Goal: Task Accomplishment & Management: Use online tool/utility

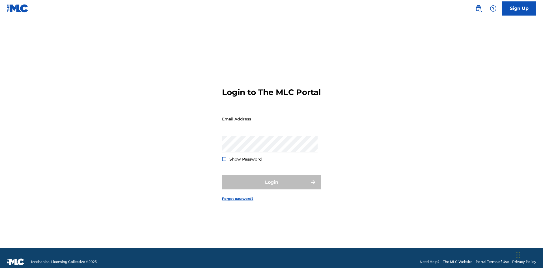
scroll to position [7, 0]
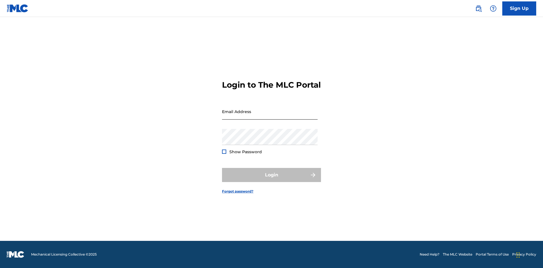
click at [270, 116] on input "Email Address" at bounding box center [270, 111] width 96 height 16
type input "[EMAIL_ADDRESS][DOMAIN_NAME]"
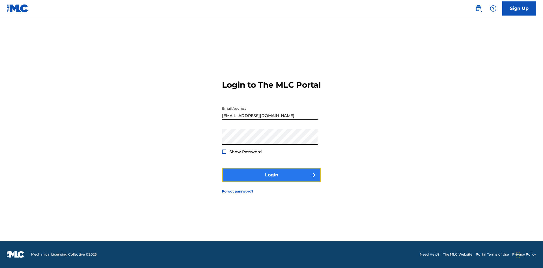
click at [271, 180] on button "Login" at bounding box center [271, 175] width 99 height 14
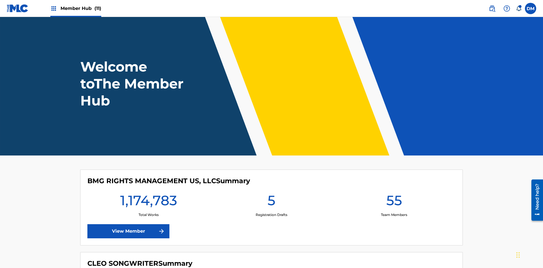
click at [81, 8] on span "Member Hub (11)" at bounding box center [80, 8] width 41 height 6
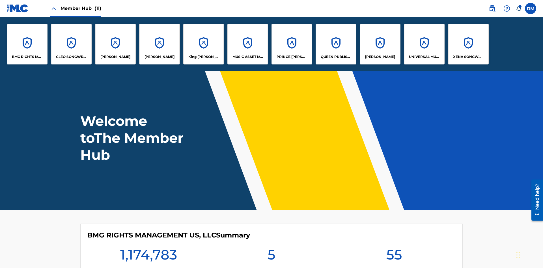
scroll to position [20, 0]
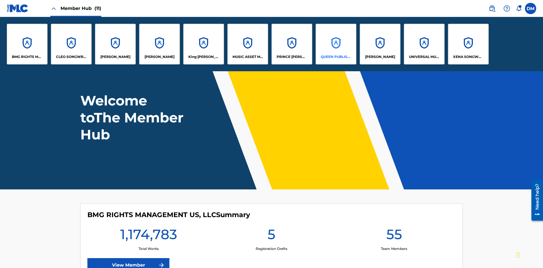
click at [335, 57] on p "QUEEN PUBLISHA" at bounding box center [335, 56] width 31 height 5
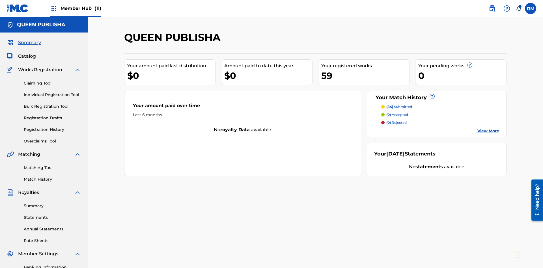
scroll to position [46, 0]
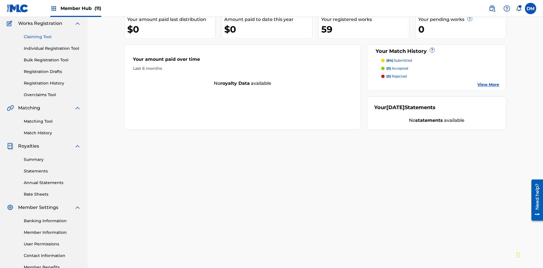
click at [52, 37] on link "Claiming Tool" at bounding box center [52, 37] width 57 height 6
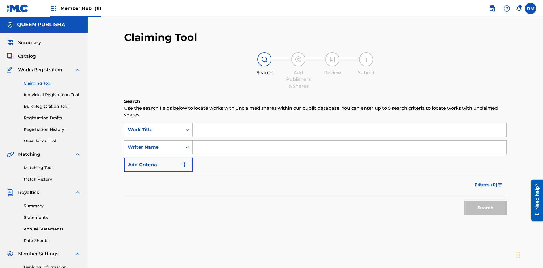
scroll to position [83, 0]
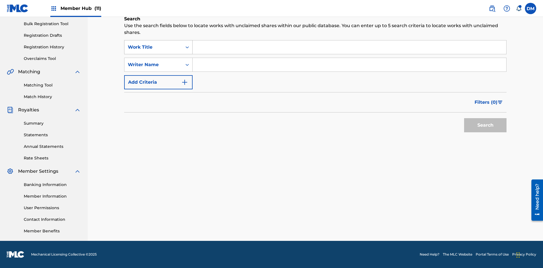
click at [153, 47] on div "Work Title" at bounding box center [153, 47] width 51 height 7
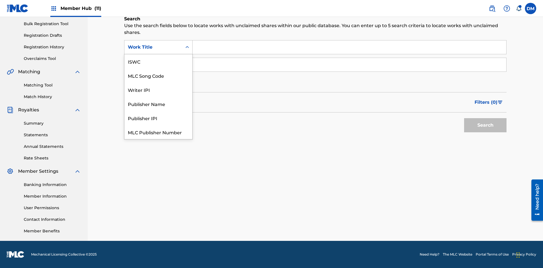
scroll to position [14, 0]
click at [158, 61] on div "MLC Song Code" at bounding box center [158, 61] width 68 height 14
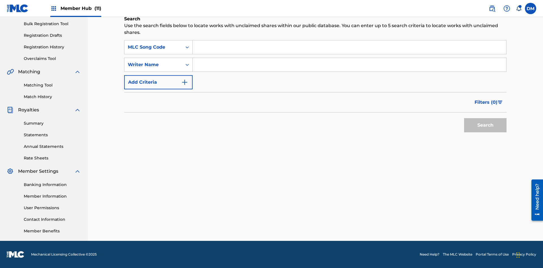
click at [349, 47] on input "Search Form" at bounding box center [348, 47] width 313 height 14
type input "OC72G2"
click at [485, 125] on button "Search" at bounding box center [485, 125] width 42 height 14
click at [486, 102] on span "Filters ( 0 )" at bounding box center [485, 102] width 23 height 7
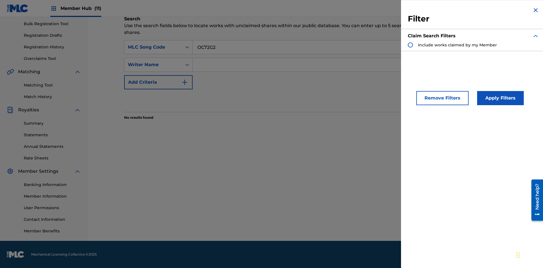
click at [410, 45] on div "Search Form" at bounding box center [409, 44] width 5 height 5
click at [499, 98] on button "Apply Filters" at bounding box center [500, 98] width 47 height 14
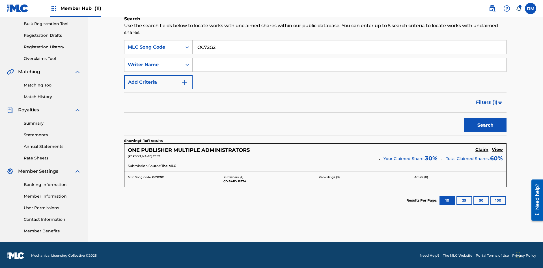
scroll to position [84, 0]
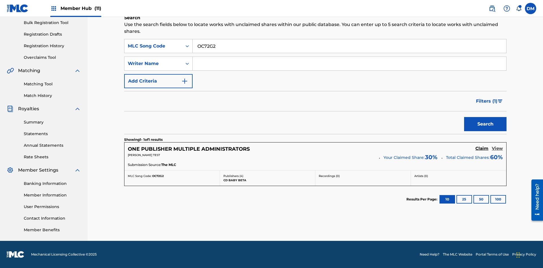
click at [497, 148] on h5 "View" at bounding box center [496, 148] width 11 height 5
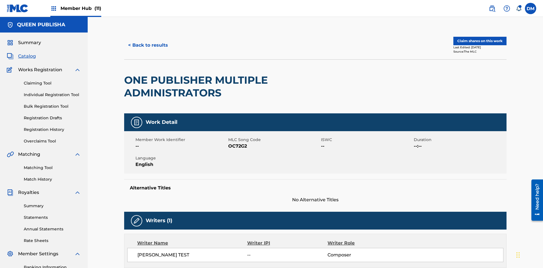
scroll to position [3, 0]
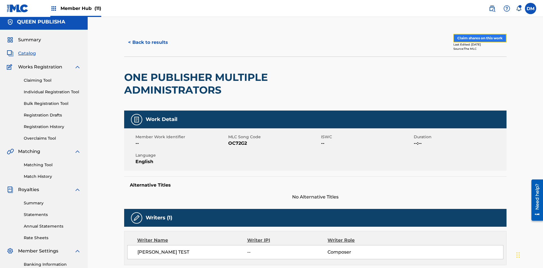
click at [479, 38] on button "Claim shares on this work" at bounding box center [479, 38] width 53 height 8
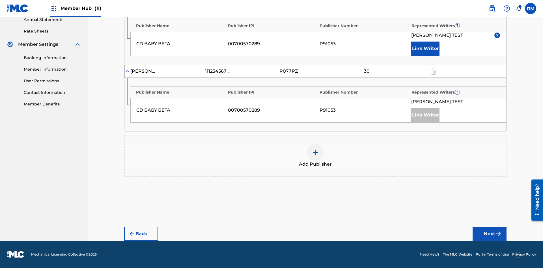
scroll to position [175, 0]
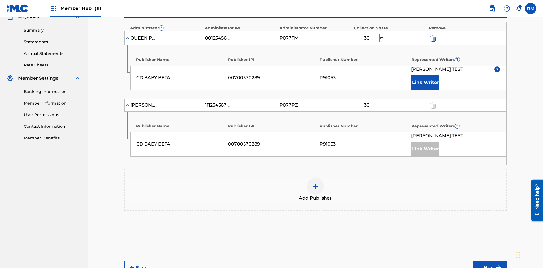
click at [366, 38] on input "30" at bounding box center [366, 38] width 25 height 8
type input "40"
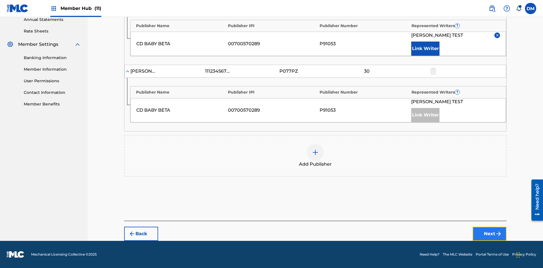
click at [489, 234] on button "Next" at bounding box center [489, 234] width 34 height 14
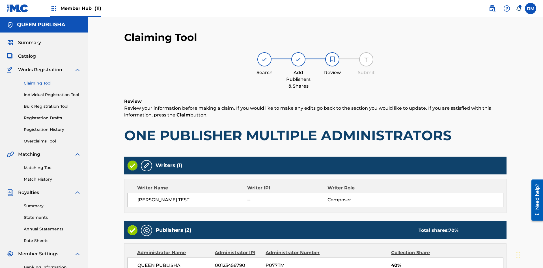
scroll to position [158, 0]
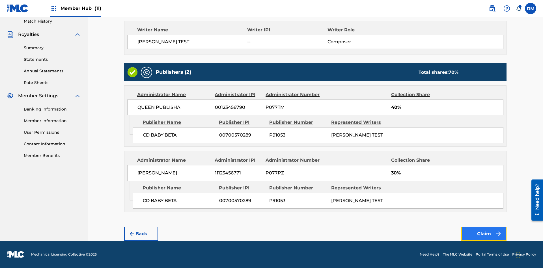
click at [483, 234] on button "Claim" at bounding box center [483, 234] width 45 height 14
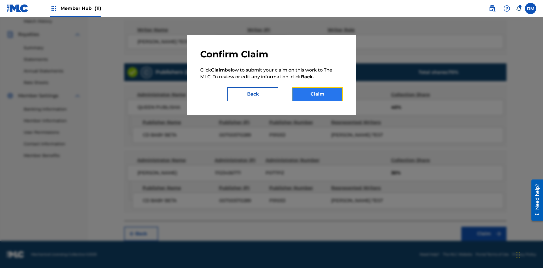
click at [317, 94] on button "Claim" at bounding box center [317, 94] width 51 height 14
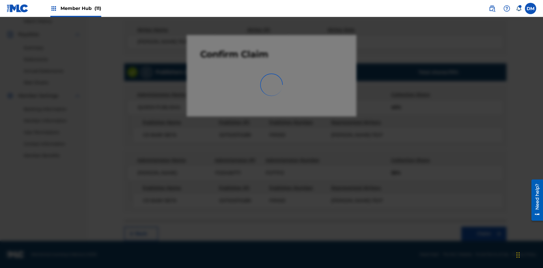
scroll to position [83, 0]
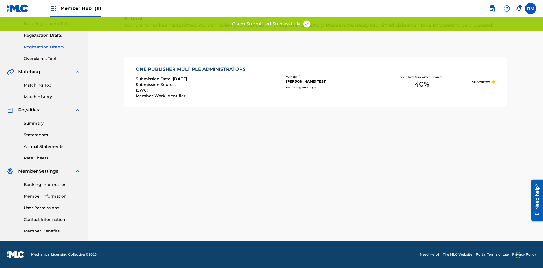
click at [52, 47] on link "Registration History" at bounding box center [52, 47] width 57 height 6
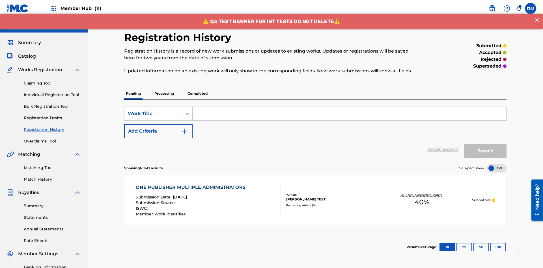
scroll to position [73, 0]
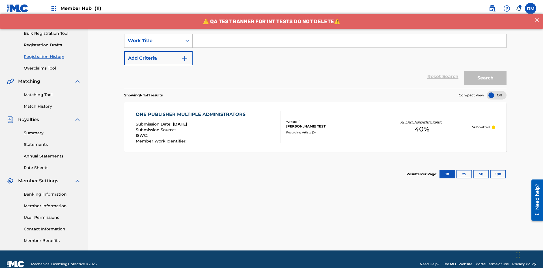
click at [349, 41] on input "Search Form" at bounding box center [348, 41] width 313 height 14
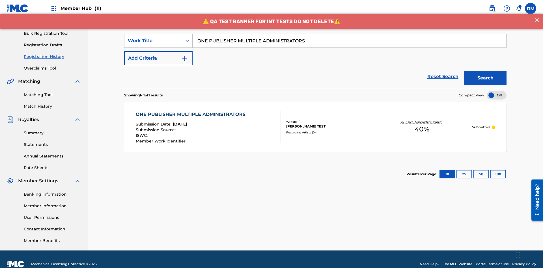
scroll to position [83, 0]
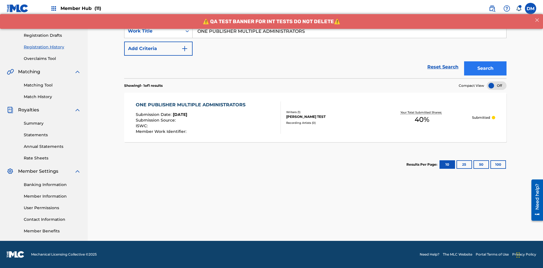
type input "ONE PUBLISHER MULTIPLE ADMINISTRATORS"
click at [485, 68] on button "Search" at bounding box center [485, 68] width 42 height 14
click at [315, 117] on div "GRIZZELL TEST" at bounding box center [328, 116] width 85 height 5
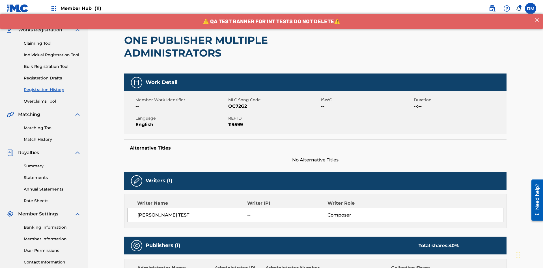
scroll to position [186, 0]
